Goal: Transaction & Acquisition: Book appointment/travel/reservation

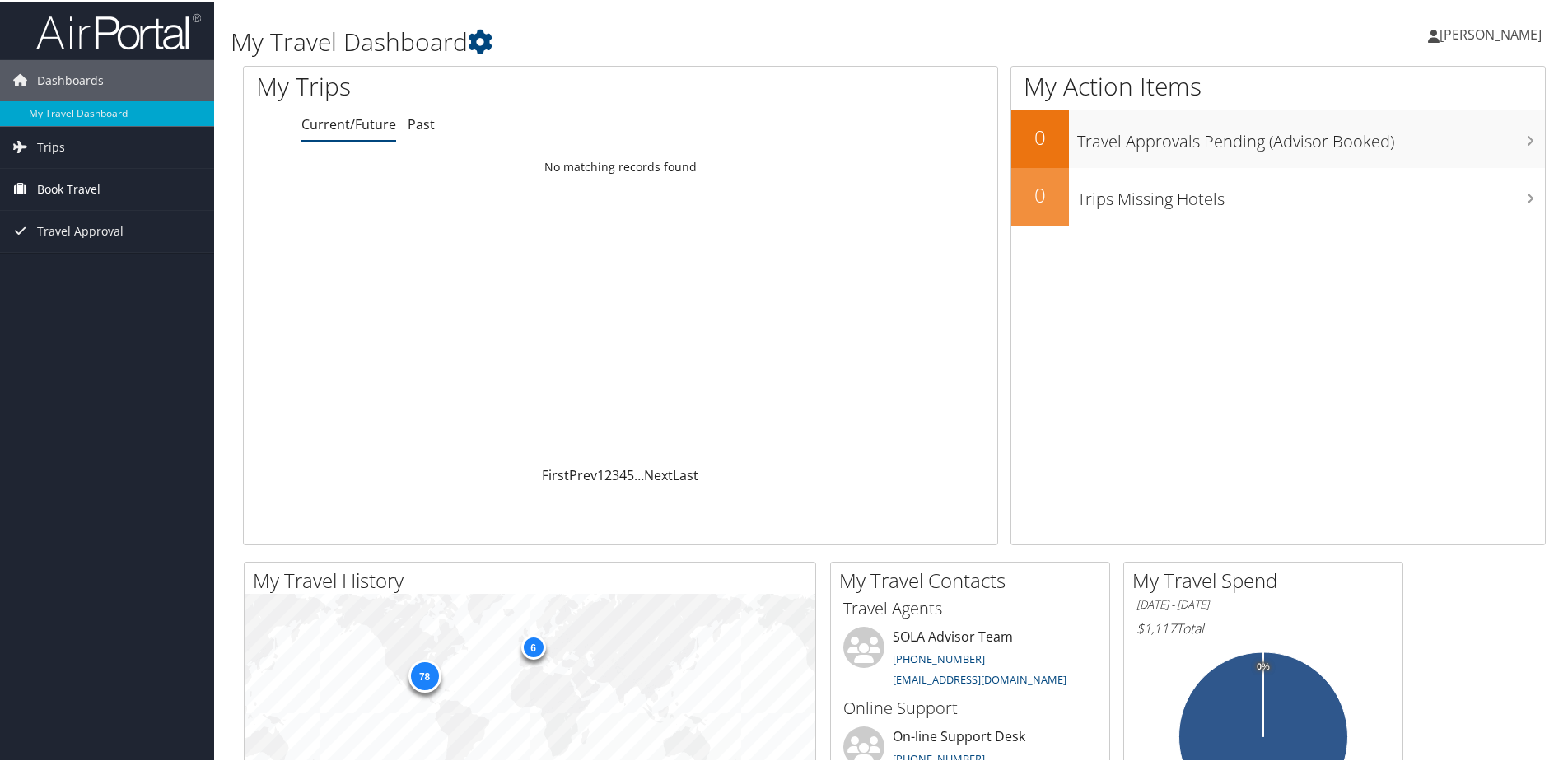
click at [120, 196] on link "Book Travel" at bounding box center [107, 188] width 214 height 41
click at [137, 244] on link "Book/Manage Online Trips" at bounding box center [107, 245] width 214 height 25
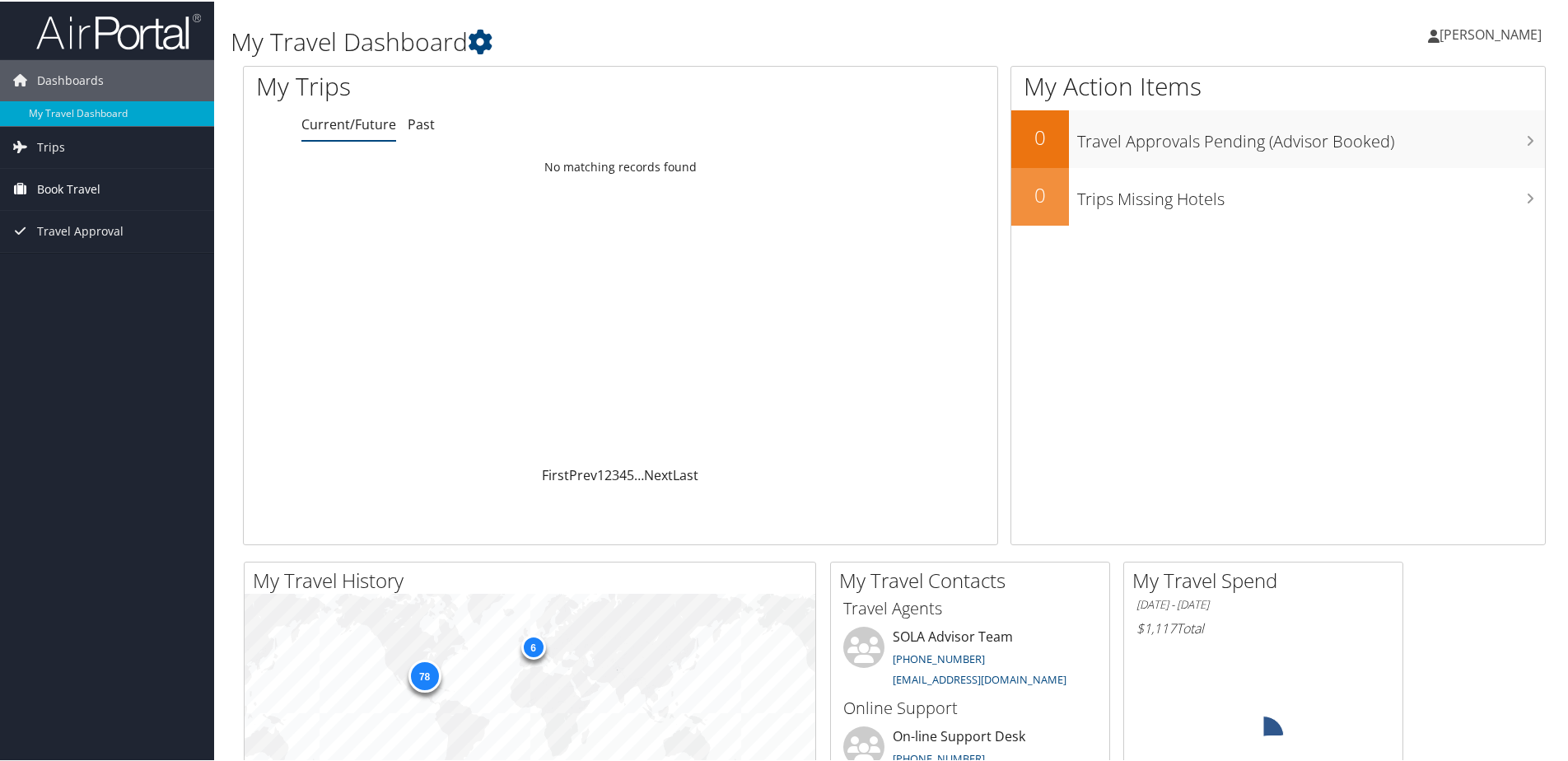
click at [91, 186] on span "Book Travel" at bounding box center [69, 188] width 64 height 41
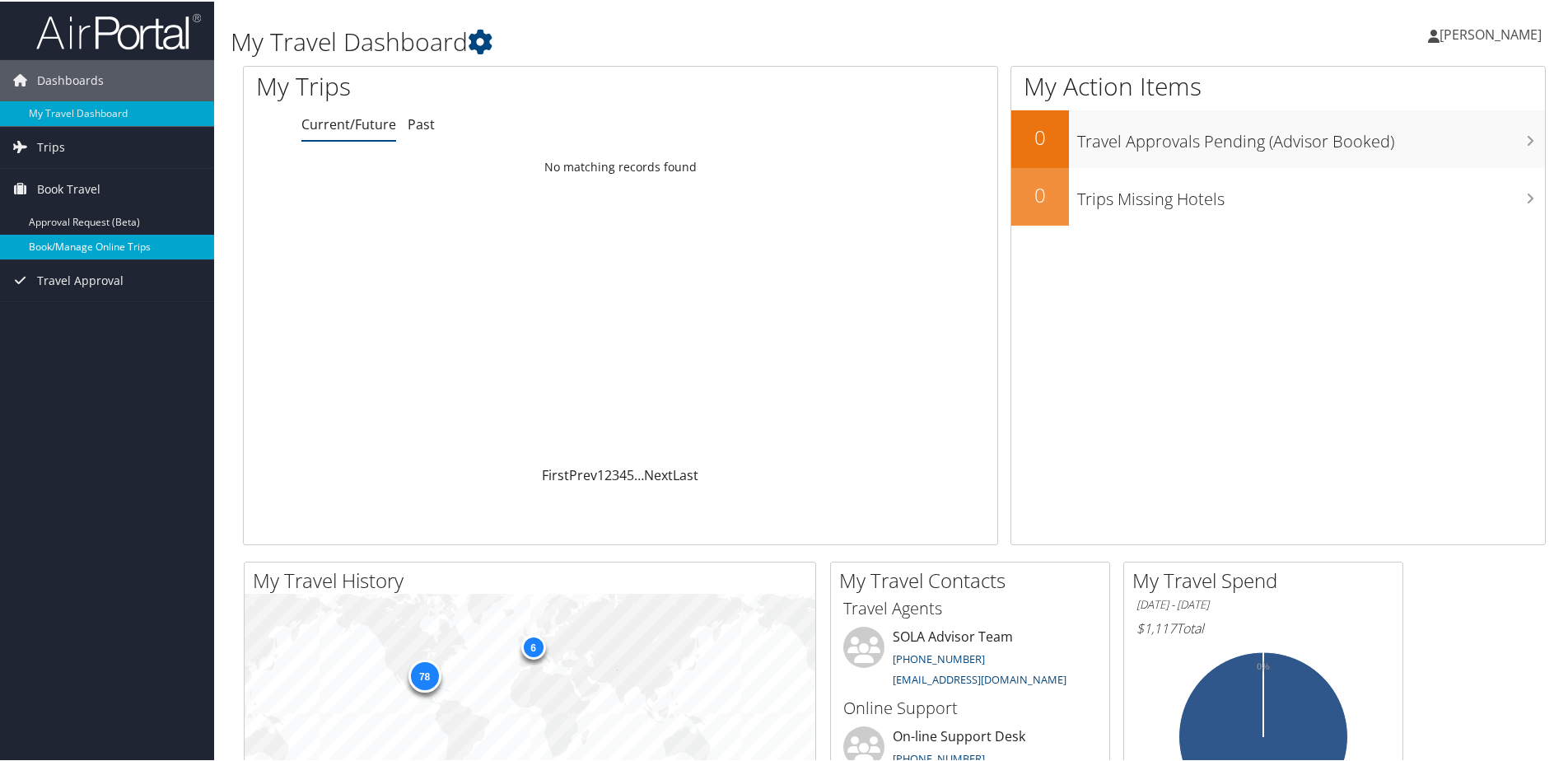
click at [72, 234] on link "Book/Manage Online Trips" at bounding box center [107, 245] width 214 height 25
